Goal: Transaction & Acquisition: Purchase product/service

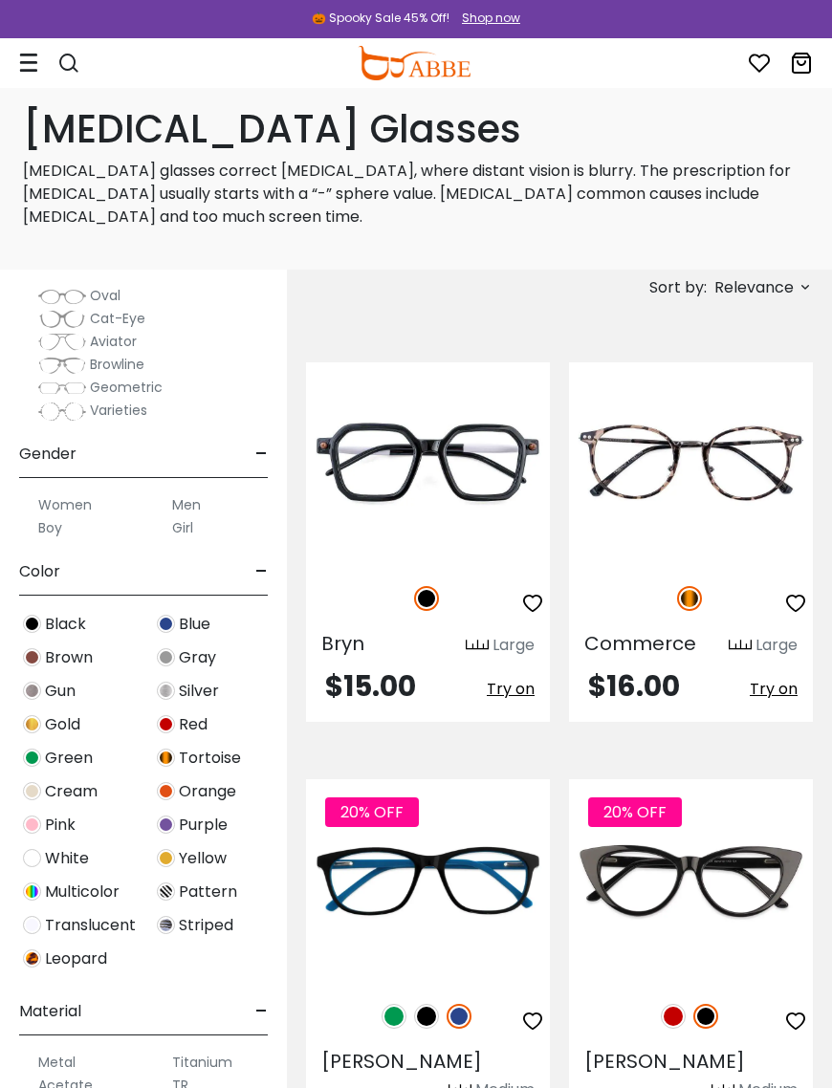
scroll to position [333, 0]
click at [61, 512] on label "Women" at bounding box center [65, 503] width 54 height 23
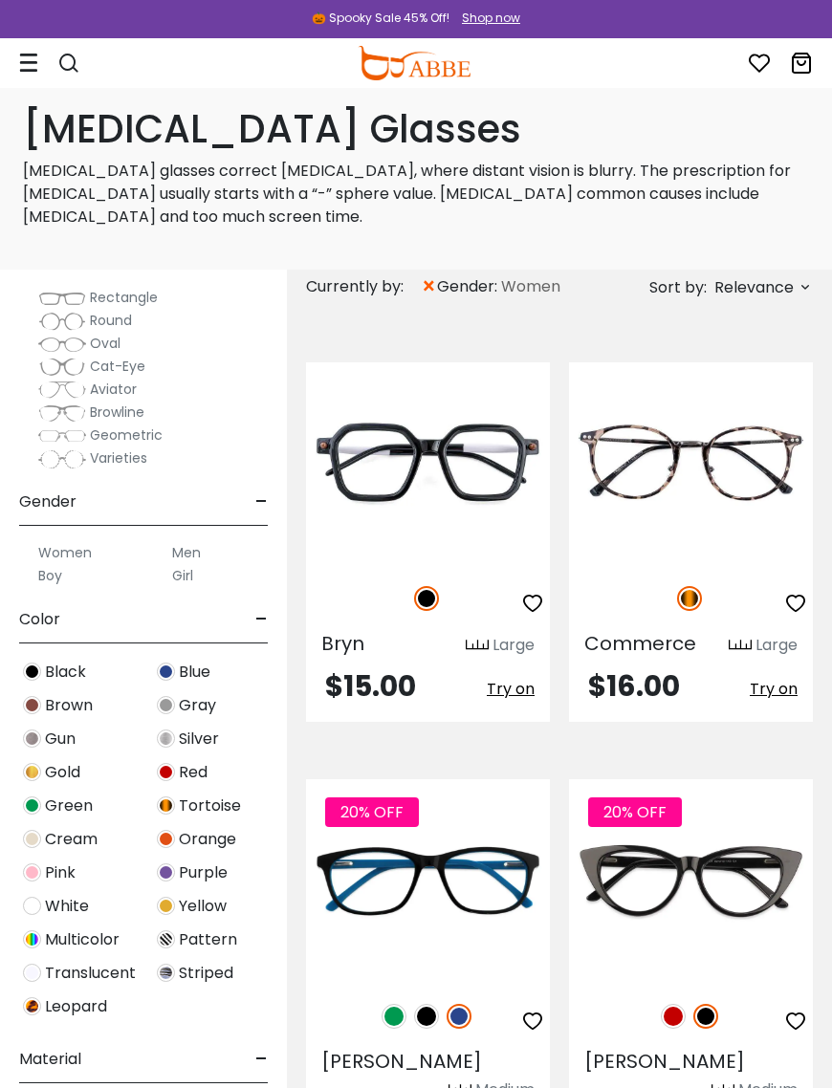
scroll to position [357, 0]
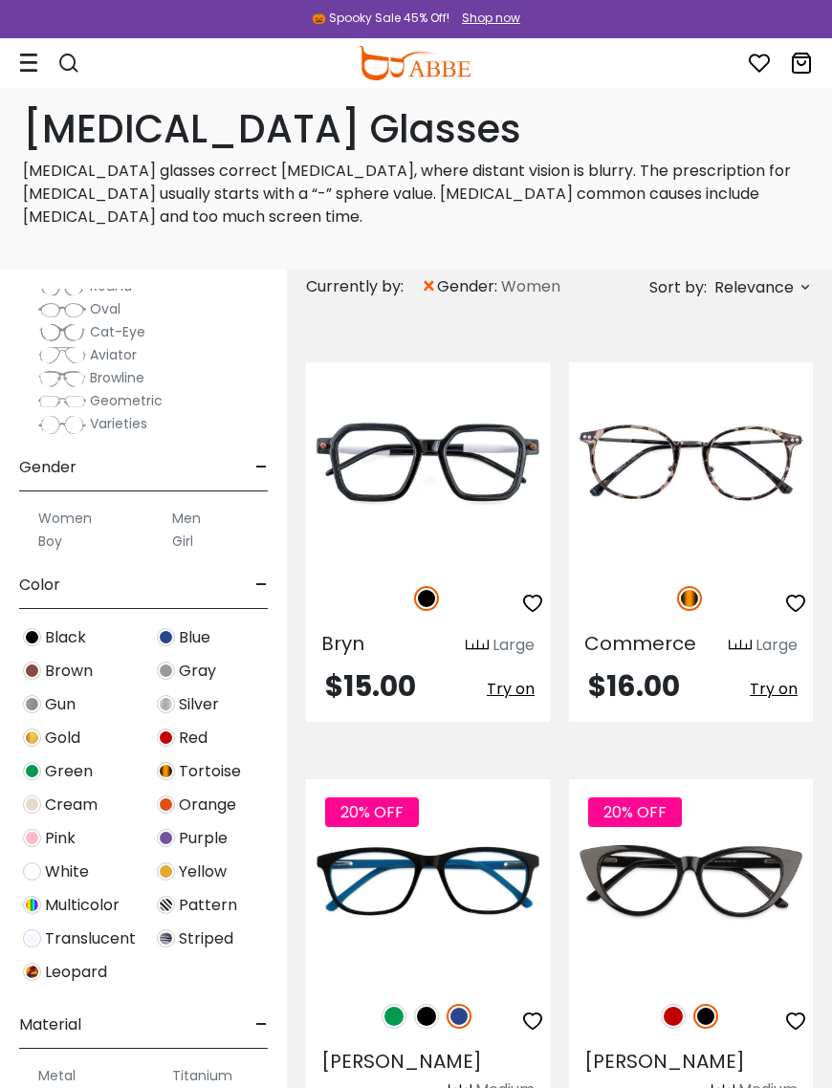
click at [66, 839] on span "Pink" at bounding box center [60, 838] width 31 height 23
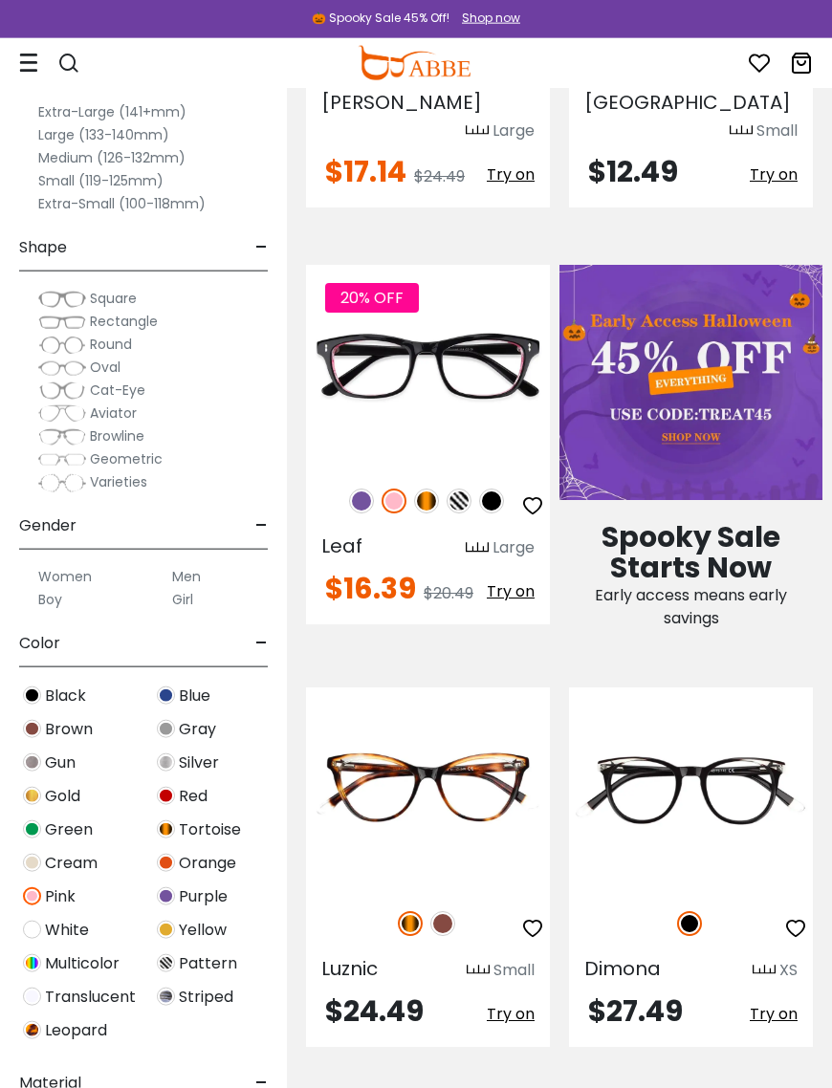
scroll to position [1070, 0]
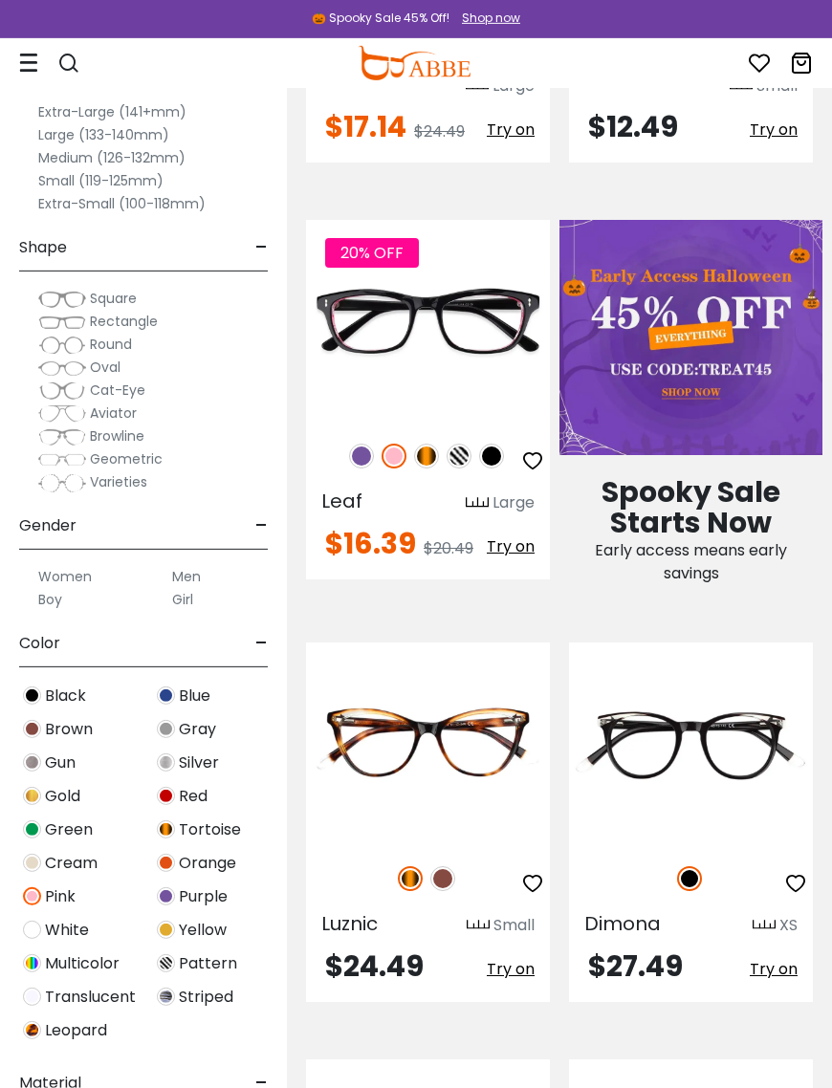
click at [391, 444] on img at bounding box center [393, 456] width 25 height 25
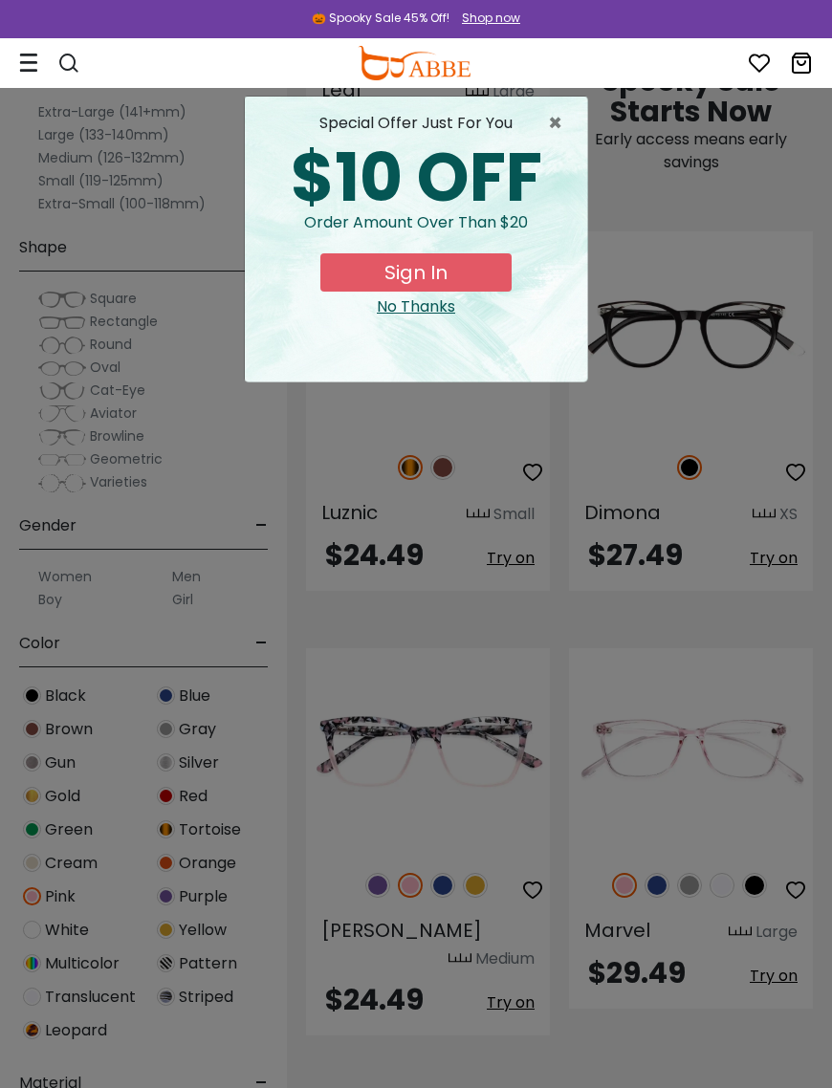
scroll to position [1481, 1]
click at [548, 120] on span "×" at bounding box center [560, 123] width 24 height 23
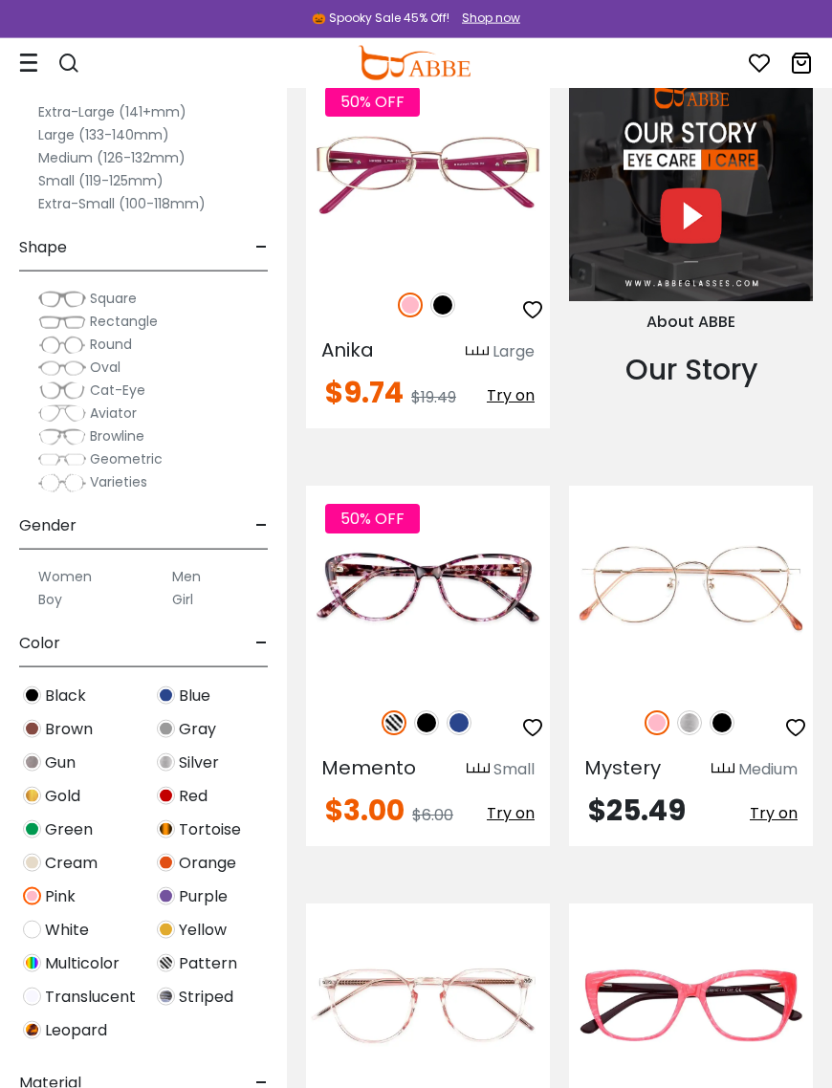
scroll to position [2504, 0]
click at [424, 710] on img at bounding box center [426, 722] width 25 height 25
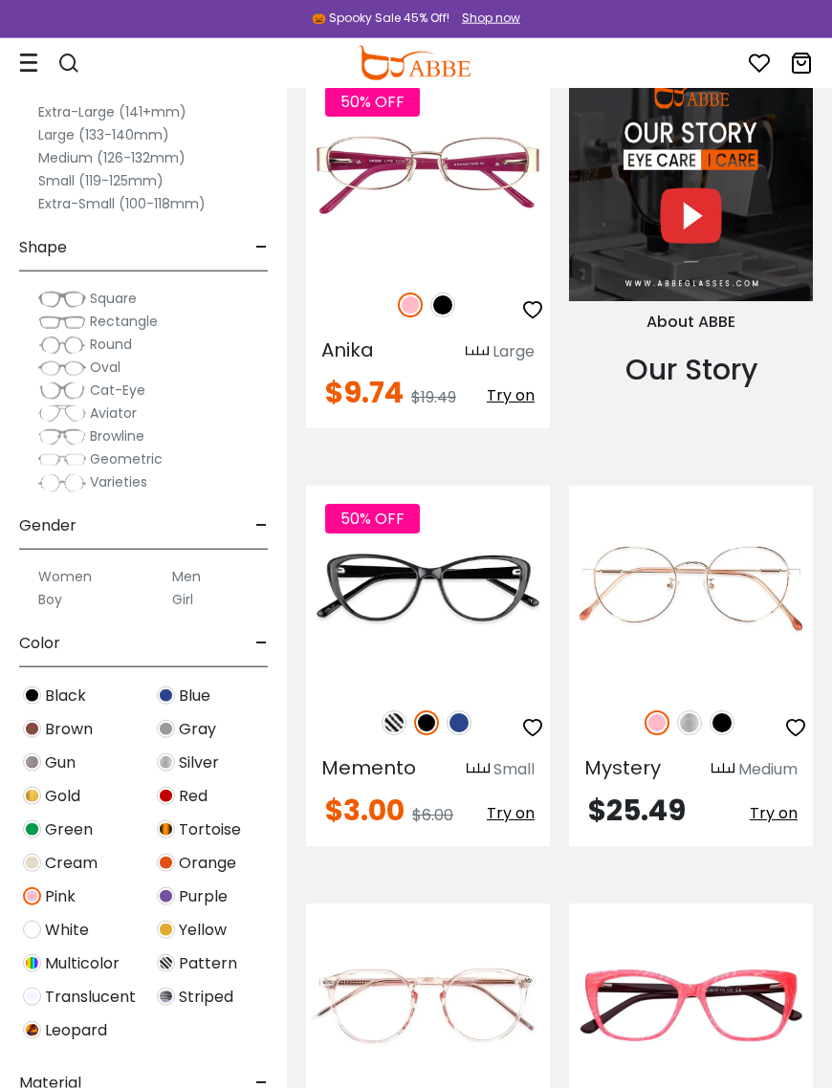
click at [0, 0] on img at bounding box center [0, 0] width 0 height 0
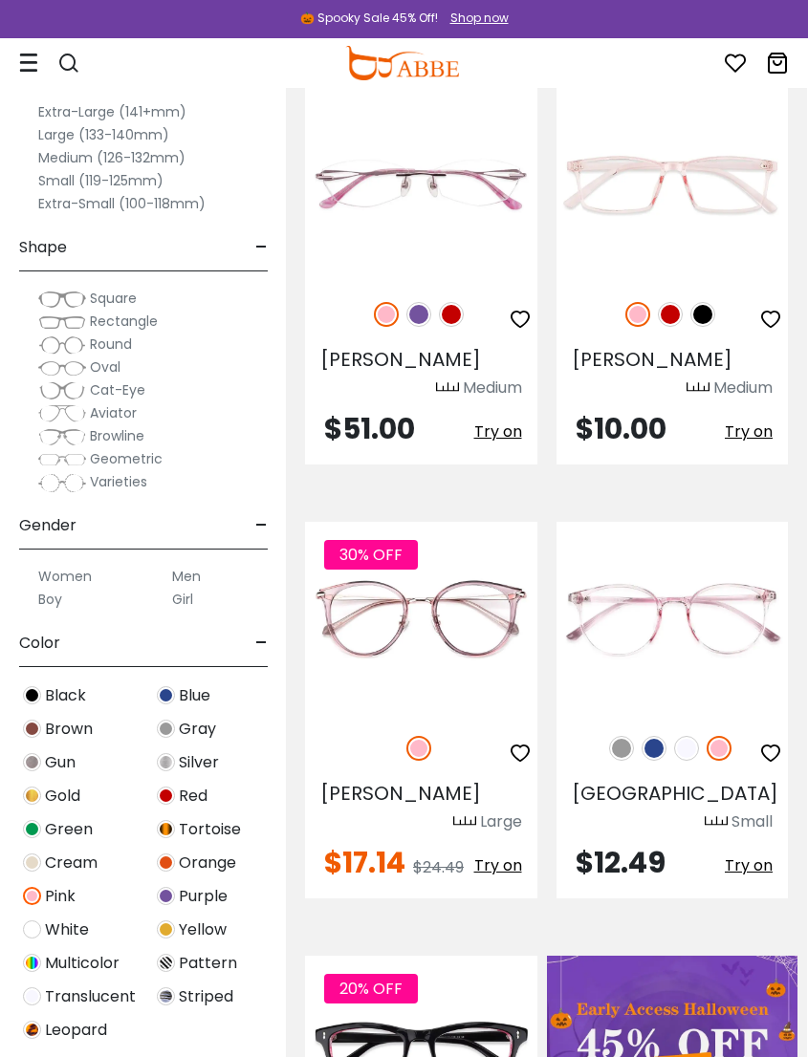
scroll to position [0, 0]
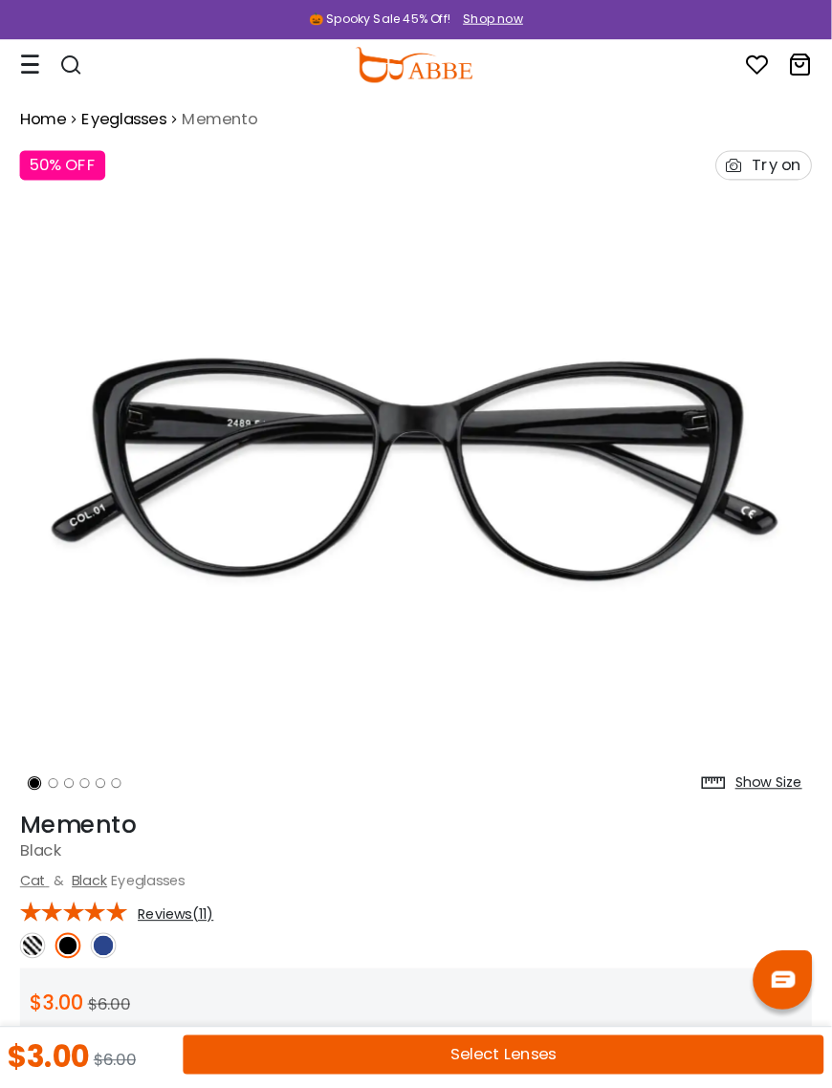
scroll to position [6, 0]
